Goal: Find specific page/section: Find specific page/section

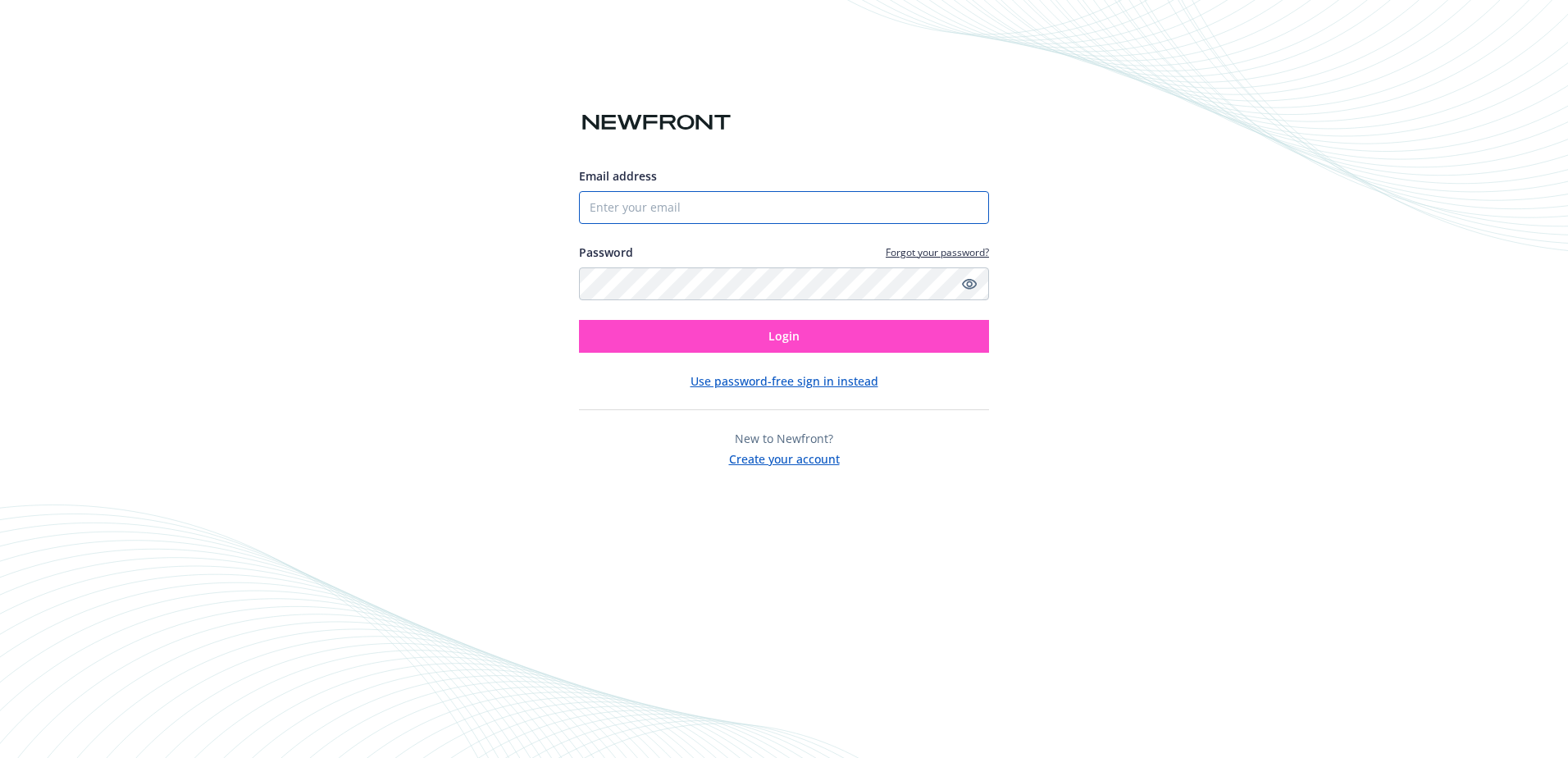
type input "[EMAIL_ADDRESS][DOMAIN_NAME]"
click at [677, 328] on button "Login" at bounding box center [784, 336] width 410 height 32
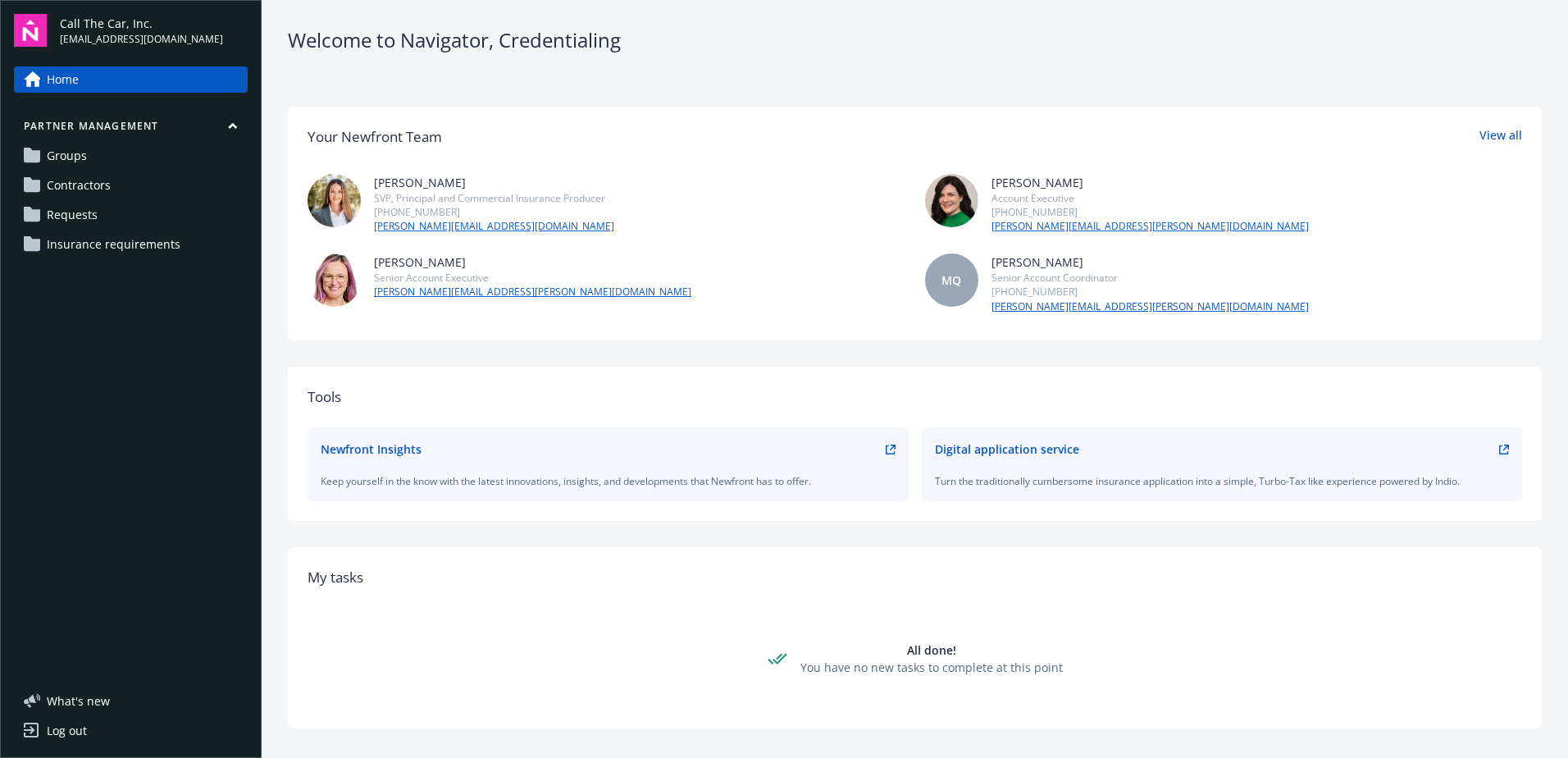
click at [79, 184] on span "Contractors" at bounding box center [78, 186] width 64 height 27
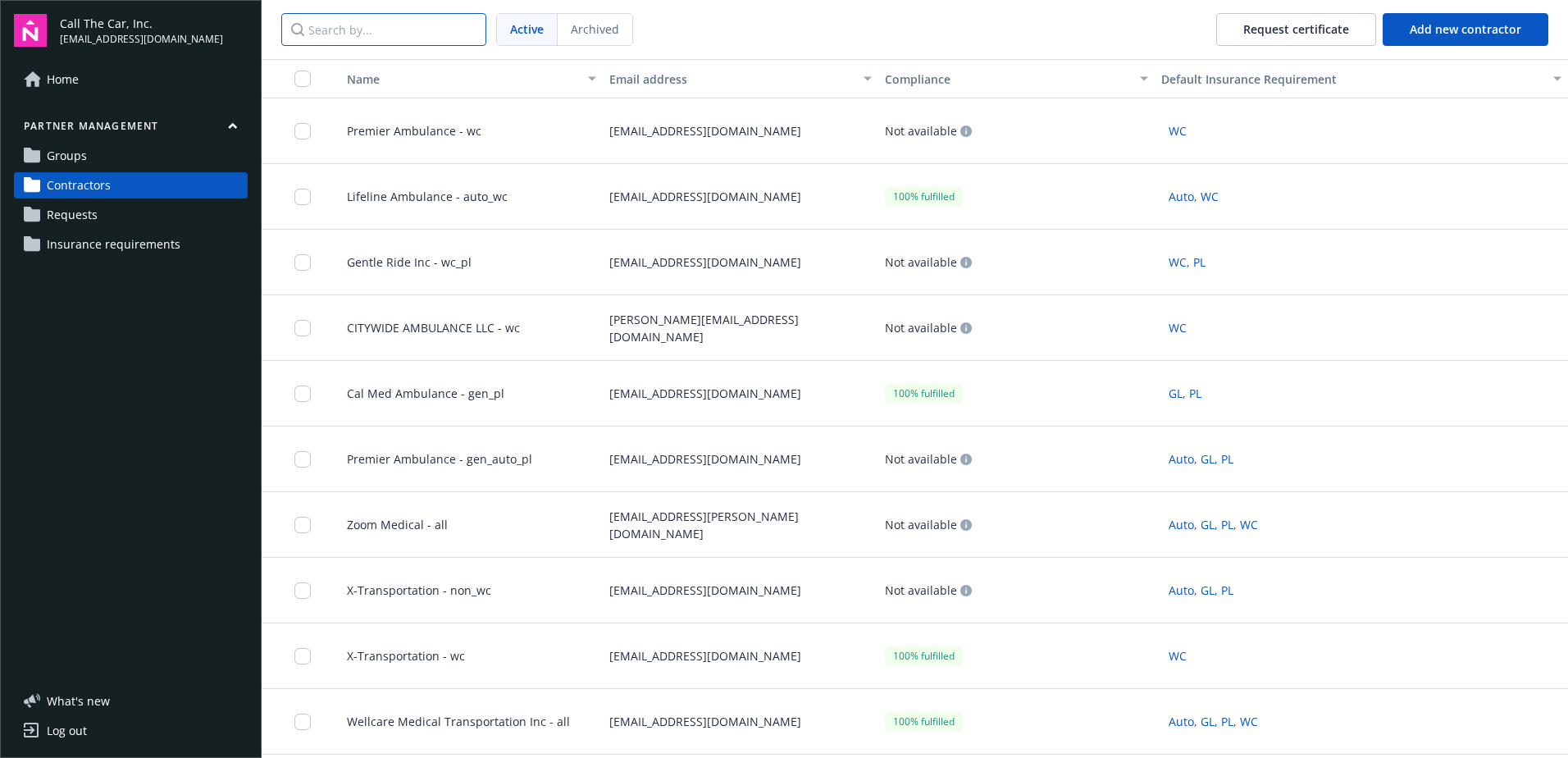
click at [387, 28] on input "Search by..." at bounding box center [384, 28] width 205 height 32
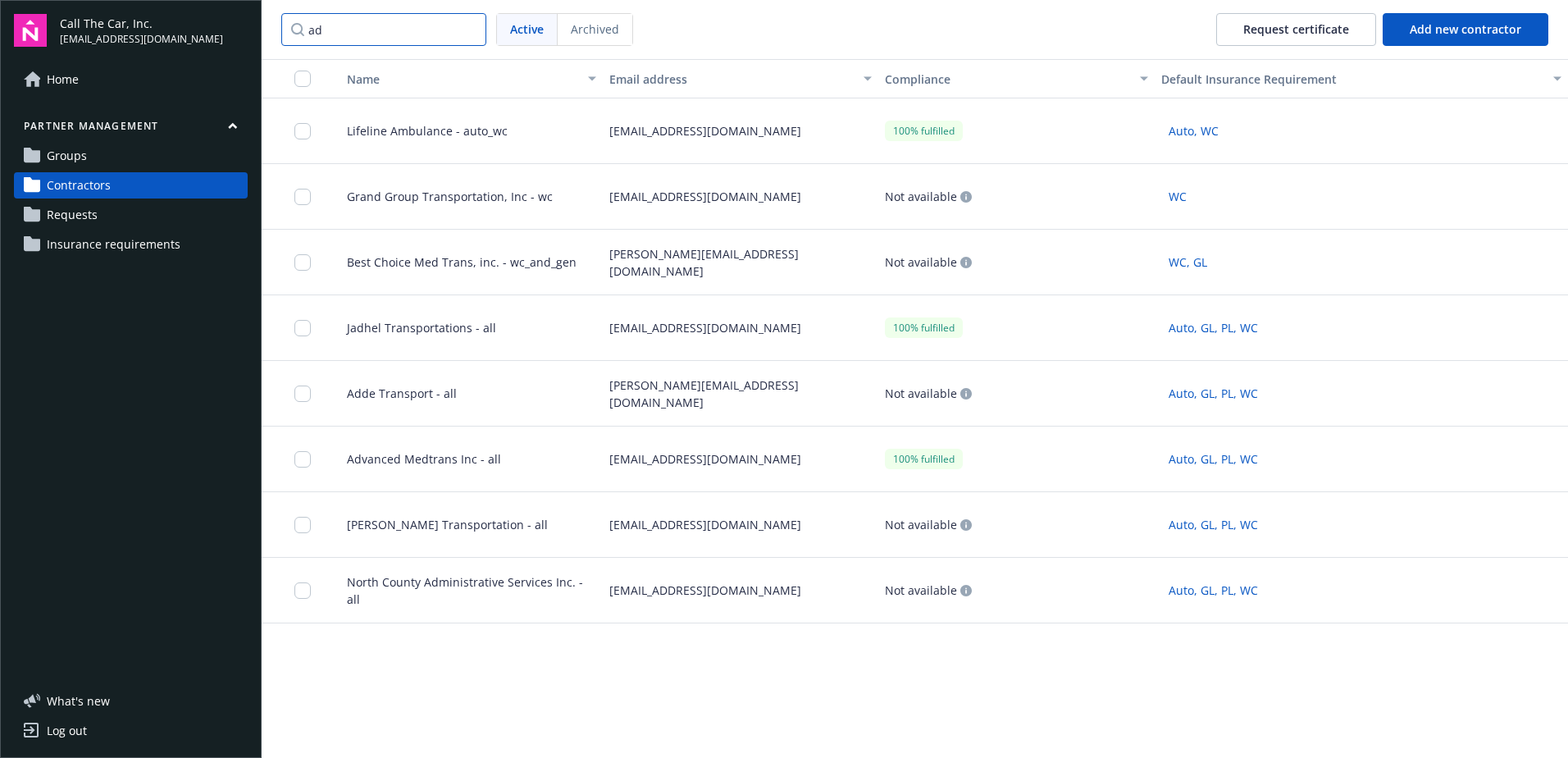
type input "ad"
click at [433, 394] on span "Adde Transport - all" at bounding box center [394, 394] width 123 height 18
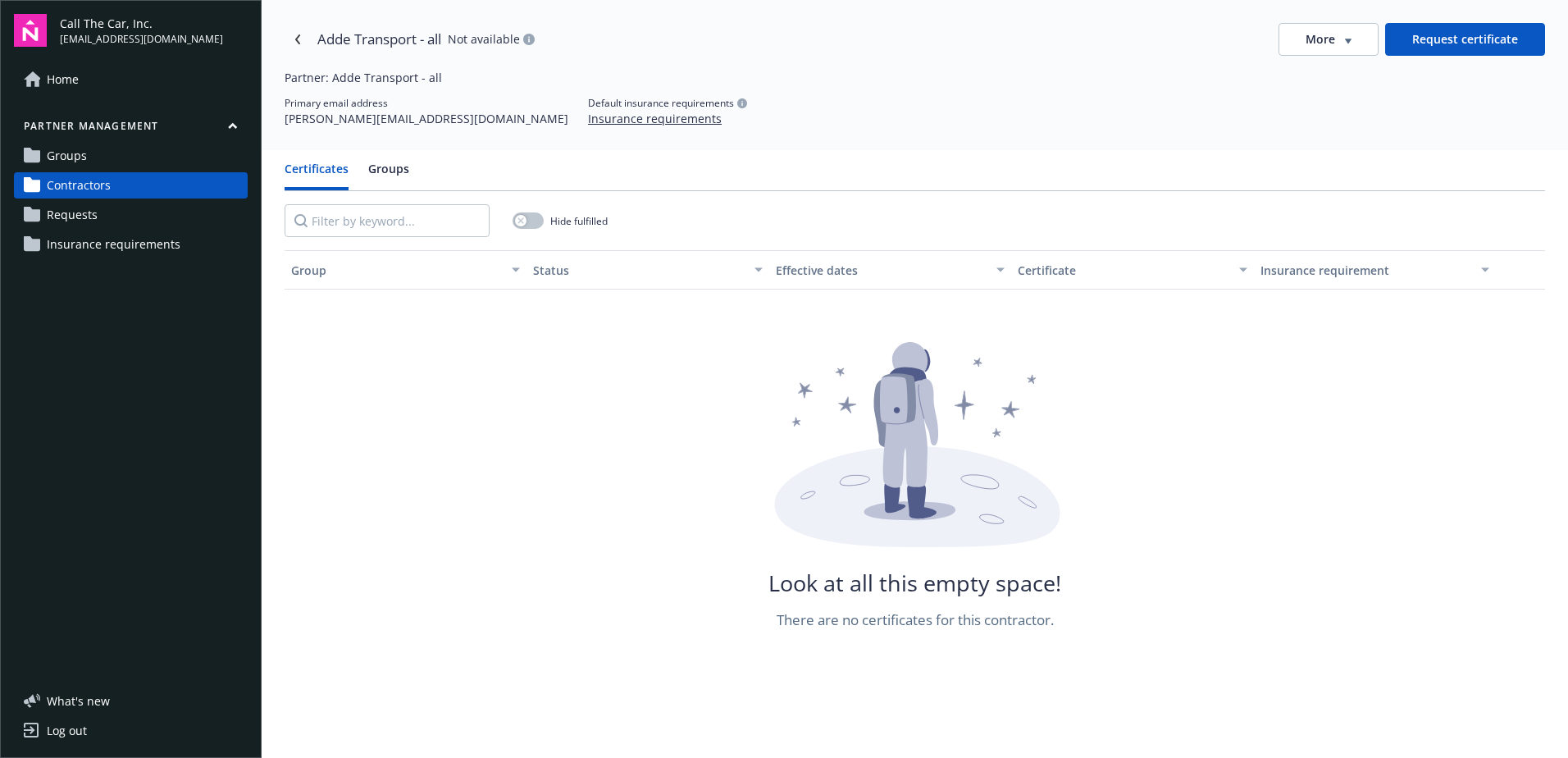
click at [388, 163] on button "Groups" at bounding box center [389, 175] width 41 height 30
